Goal: Transaction & Acquisition: Download file/media

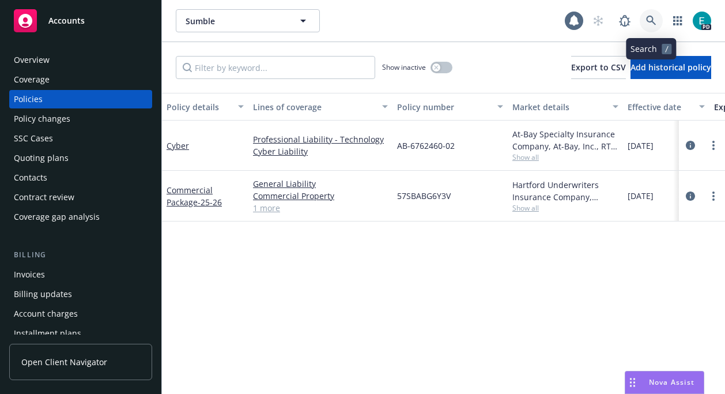
click at [652, 21] on icon at bounding box center [651, 21] width 10 height 10
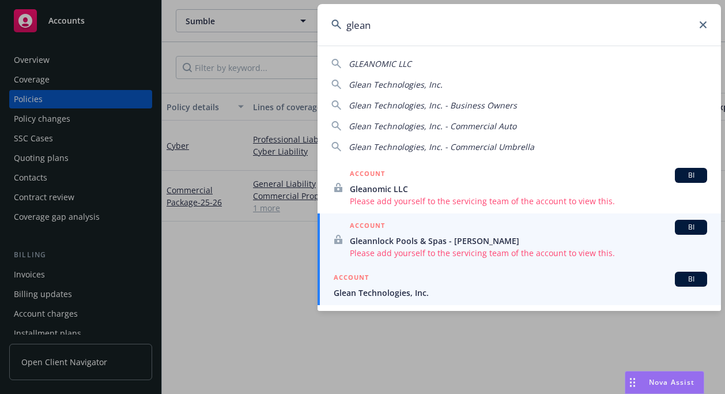
type input "glean"
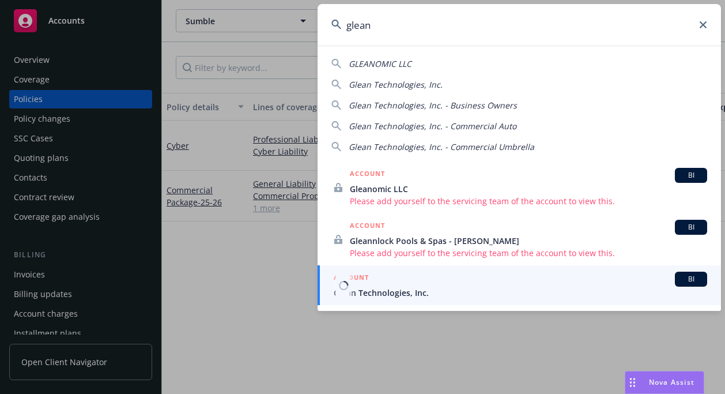
click at [399, 284] on div "ACCOUNT BI" at bounding box center [520, 278] width 373 height 15
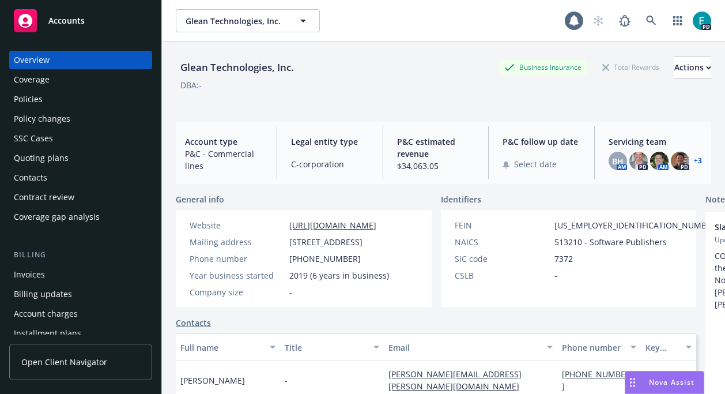
click at [55, 102] on div "Policies" at bounding box center [81, 99] width 134 height 18
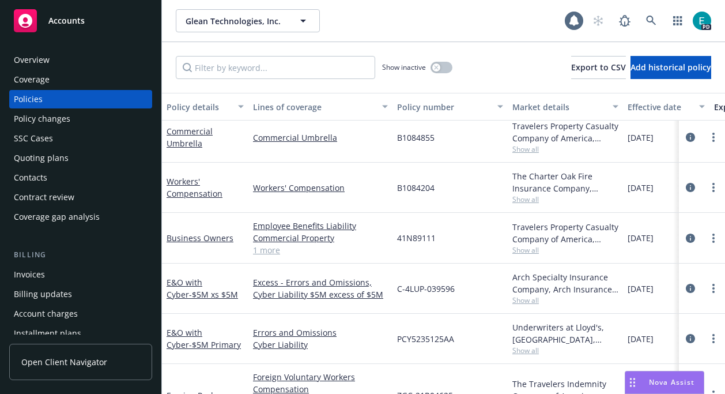
scroll to position [137, 0]
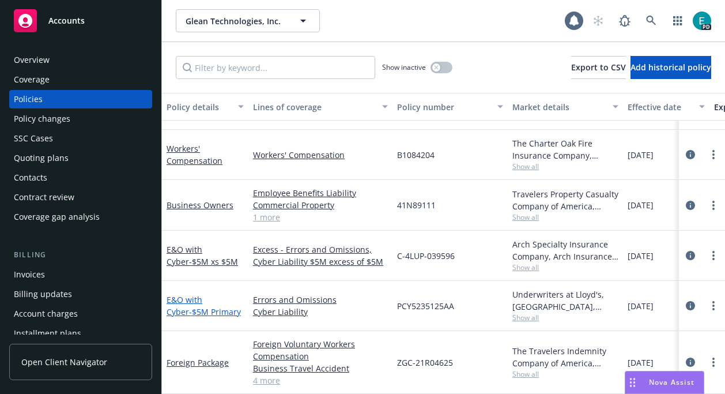
click at [183, 304] on link "E&O with Cyber - $5M Primary" at bounding box center [204, 305] width 74 height 23
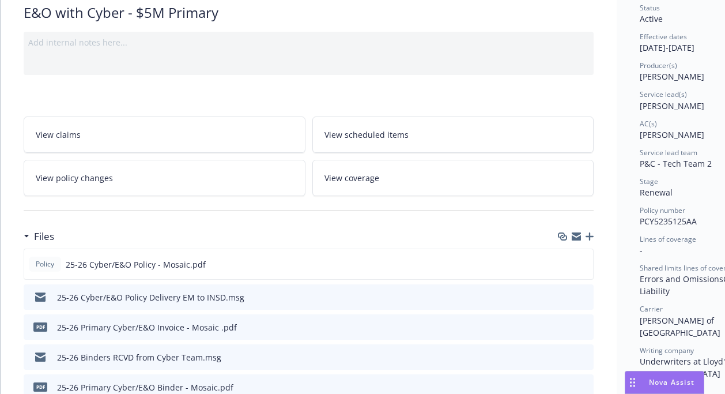
scroll to position [101, 0]
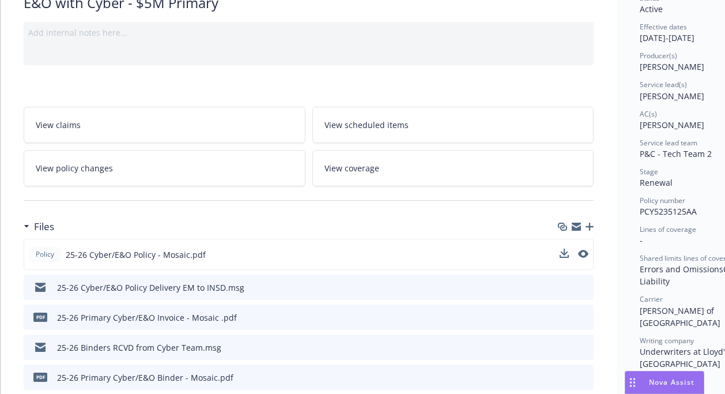
click at [210, 263] on div "Policy 25-26 Cyber/E&O Policy - Mosaic.pdf" at bounding box center [309, 254] width 570 height 31
click at [169, 254] on span "25-26 Cyber/E&O Policy - Mosaic.pdf" at bounding box center [136, 254] width 140 height 12
click at [153, 259] on span "25-26 Cyber/E&O Policy - Mosaic.pdf" at bounding box center [136, 254] width 140 height 12
click at [588, 254] on button "preview file" at bounding box center [582, 253] width 13 height 10
click at [587, 254] on icon "preview file" at bounding box center [582, 254] width 10 height 8
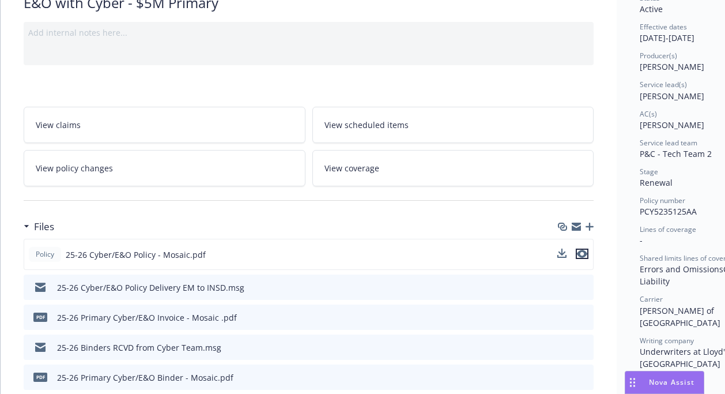
click at [580, 252] on icon "preview file" at bounding box center [582, 254] width 10 height 8
click at [577, 254] on icon "preview file" at bounding box center [582, 254] width 10 height 8
click at [558, 255] on div "Policy 25-26 Cyber/E&O Policy - Mosaic.pdf" at bounding box center [309, 254] width 570 height 31
click at [564, 254] on icon "download file" at bounding box center [563, 252] width 7 height 7
click at [563, 253] on icon "download file" at bounding box center [563, 252] width 7 height 7
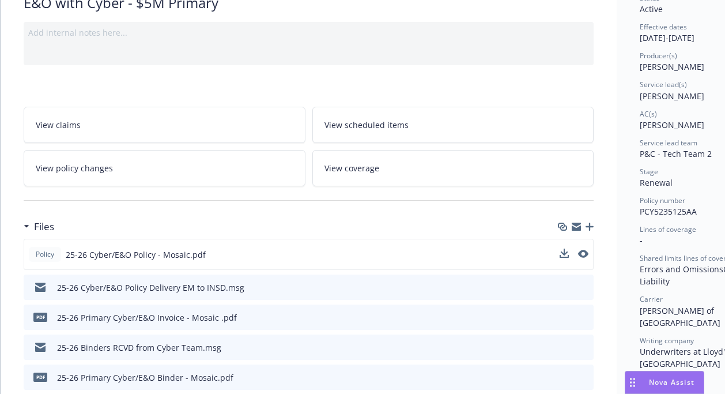
click at [221, 258] on div "Policy 25-26 Cyber/E&O Policy - Mosaic.pdf" at bounding box center [309, 254] width 570 height 31
click at [134, 260] on div "Policy 25-26 Cyber/E&O Policy - Mosaic.pdf" at bounding box center [117, 254] width 177 height 15
click at [566, 252] on icon "download file" at bounding box center [562, 253] width 9 height 9
click at [584, 251] on icon "preview file" at bounding box center [582, 254] width 10 height 8
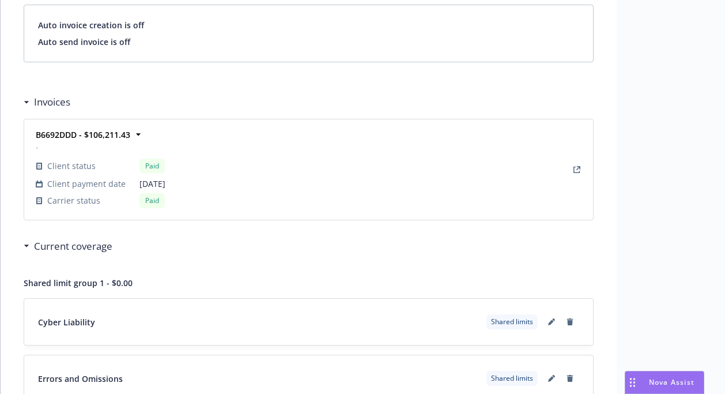
scroll to position [14, 0]
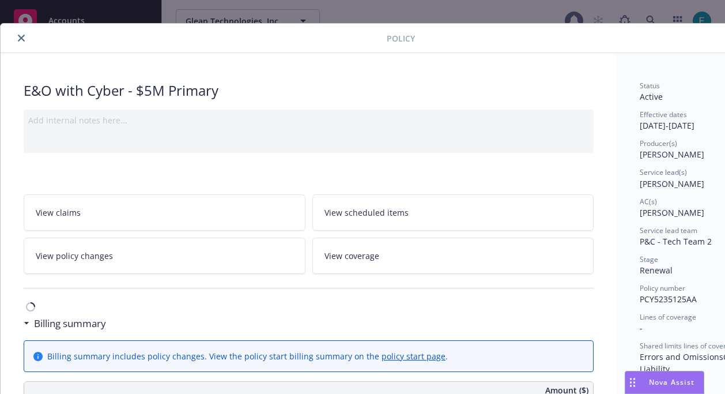
click at [20, 35] on icon "close" at bounding box center [21, 38] width 7 height 7
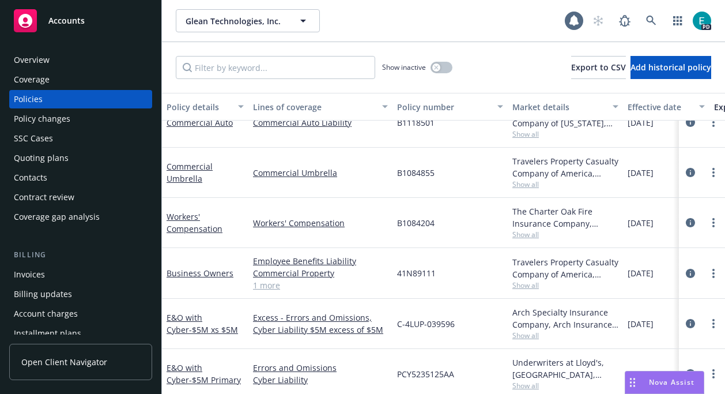
scroll to position [76, 0]
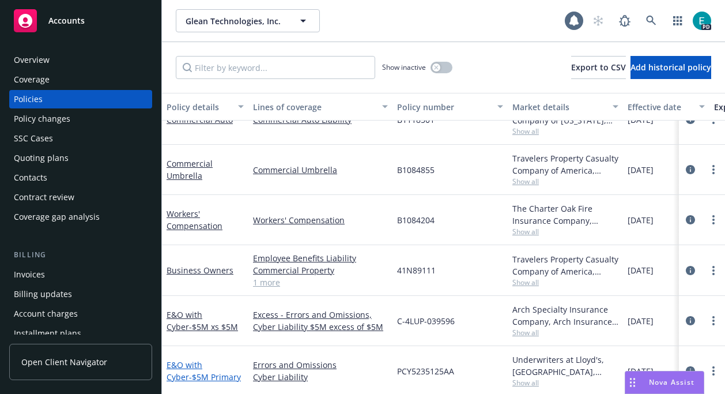
click at [205, 362] on link "E&O with Cyber - $5M Primary" at bounding box center [204, 370] width 74 height 23
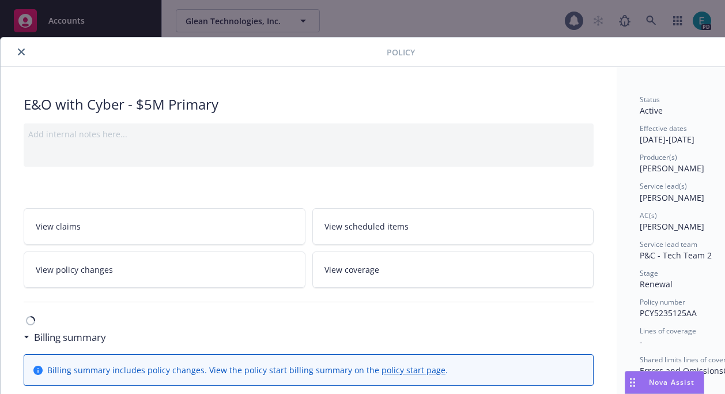
click at [16, 51] on button "close" at bounding box center [21, 52] width 14 height 14
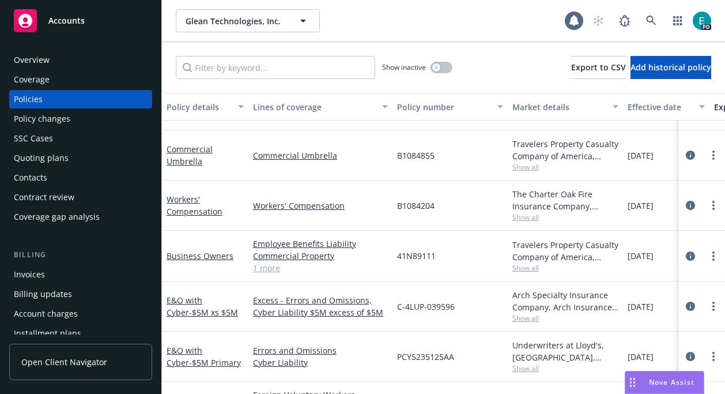
scroll to position [91, 0]
